Goal: Task Accomplishment & Management: Manage account settings

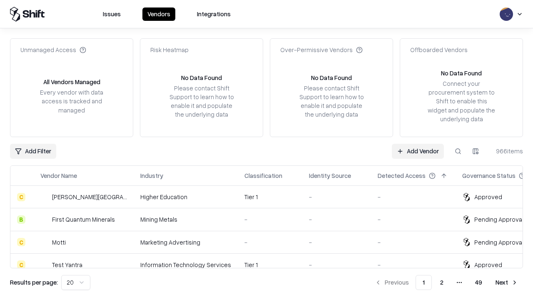
click at [418, 151] on link "Add Vendor" at bounding box center [418, 151] width 52 height 15
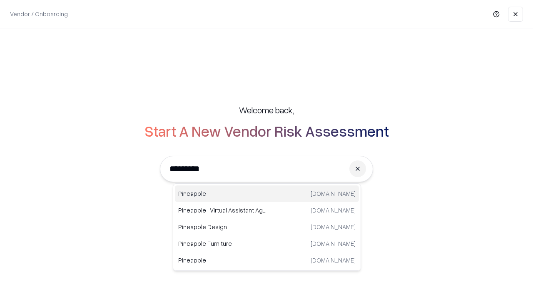
click at [267, 194] on div "Pineapple [DOMAIN_NAME]" at bounding box center [267, 193] width 184 height 17
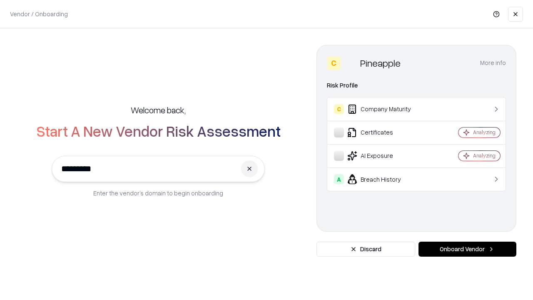
type input "*********"
click at [467, 249] on button "Onboard Vendor" at bounding box center [467, 248] width 98 height 15
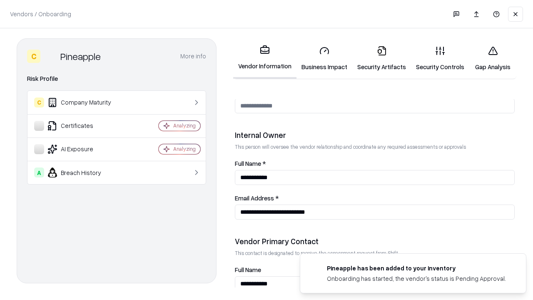
scroll to position [431, 0]
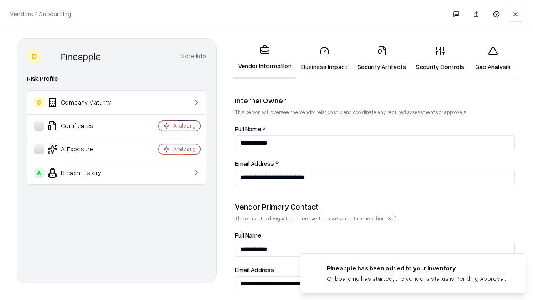
click at [381, 58] on link "Security Artifacts" at bounding box center [381, 58] width 59 height 39
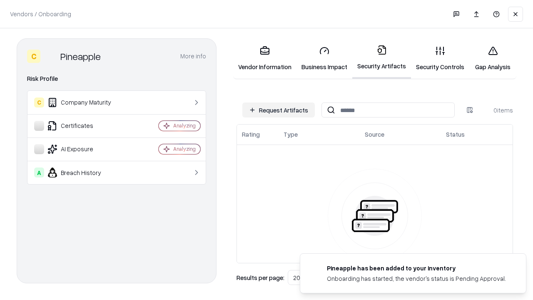
click at [278, 110] on button "Request Artifacts" at bounding box center [278, 109] width 72 height 15
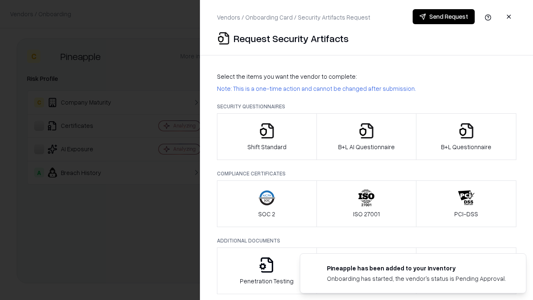
click at [466, 137] on icon "button" at bounding box center [466, 130] width 17 height 17
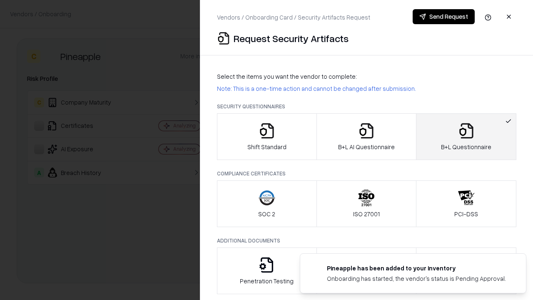
click at [366, 137] on icon "button" at bounding box center [366, 130] width 17 height 17
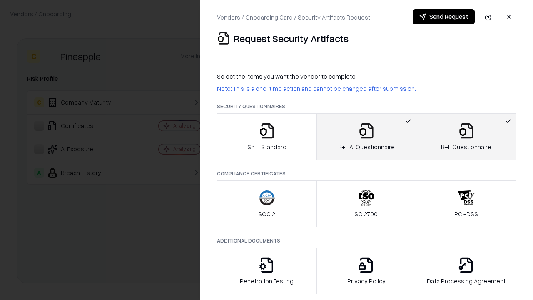
click at [443, 17] on button "Send Request" at bounding box center [444, 16] width 62 height 15
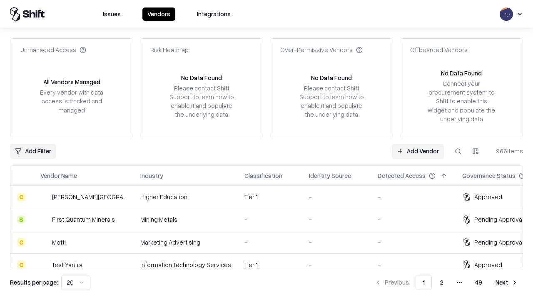
click at [458, 151] on button at bounding box center [457, 151] width 15 height 15
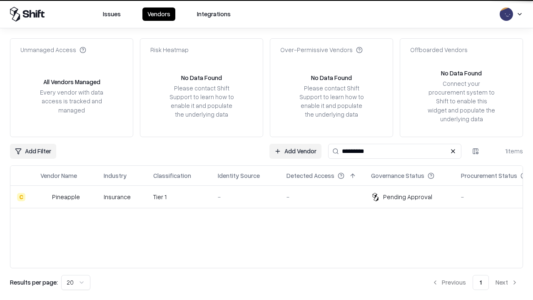
type input "*********"
click at [271, 196] on div "-" at bounding box center [245, 196] width 55 height 9
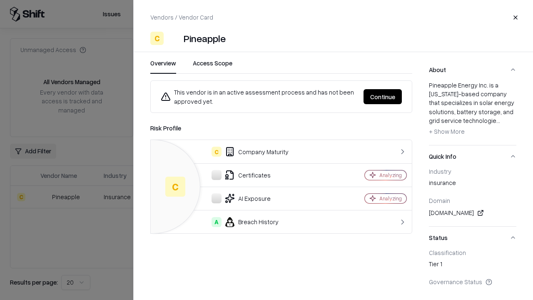
click at [383, 97] on button "Continue" at bounding box center [382, 96] width 38 height 15
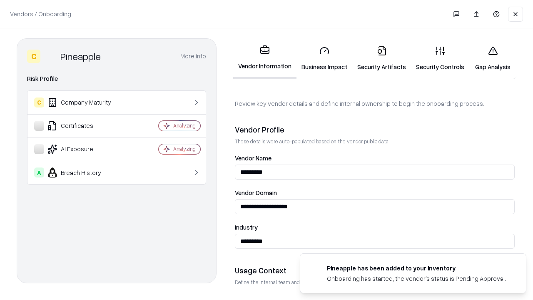
click at [381, 58] on link "Security Artifacts" at bounding box center [381, 58] width 59 height 39
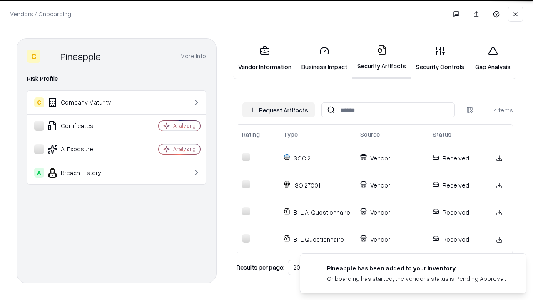
click at [492, 58] on link "Gap Analysis" at bounding box center [492, 58] width 47 height 39
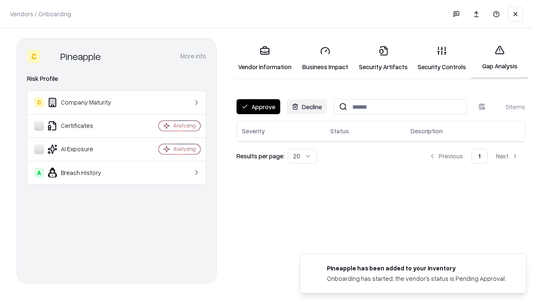
click at [258, 107] on button "Approve" at bounding box center [258, 106] width 44 height 15
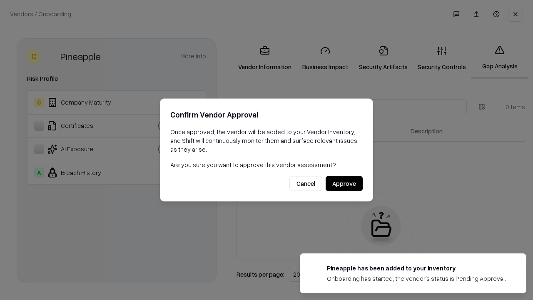
click at [344, 183] on button "Approve" at bounding box center [344, 183] width 37 height 15
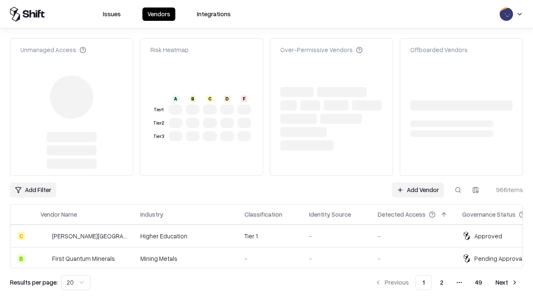
type input "*********"
click at [418, 182] on link "Add Vendor" at bounding box center [418, 189] width 52 height 15
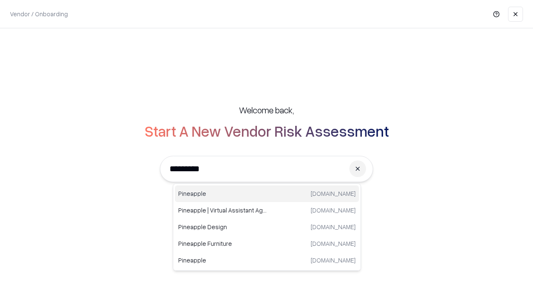
click at [267, 194] on div "Pineapple [DOMAIN_NAME]" at bounding box center [267, 193] width 184 height 17
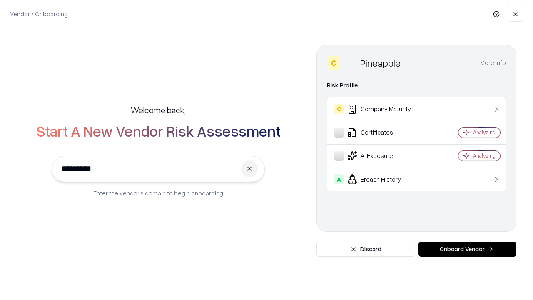
type input "*********"
click at [467, 249] on button "Onboard Vendor" at bounding box center [467, 248] width 98 height 15
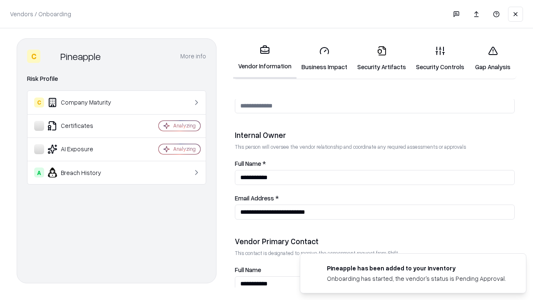
scroll to position [431, 0]
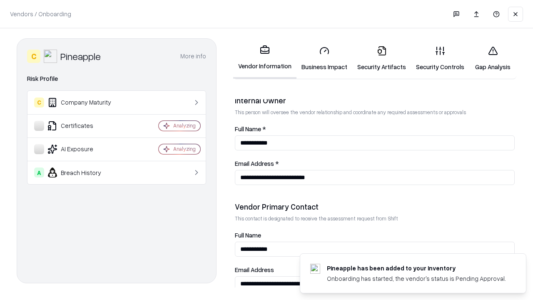
click at [492, 58] on link "Gap Analysis" at bounding box center [492, 58] width 47 height 39
